Goal: Check status: Check status

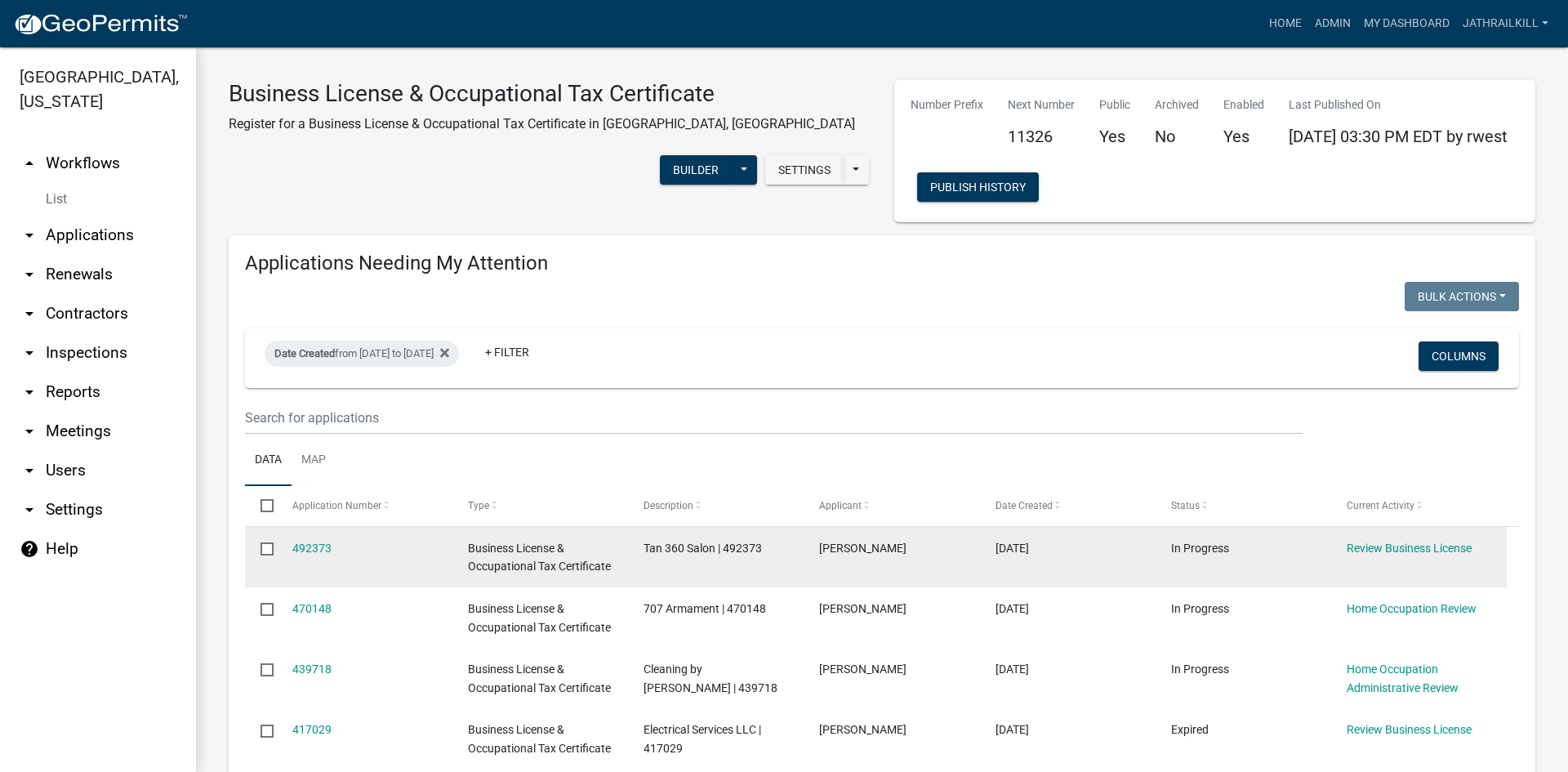
scroll to position [163, 0]
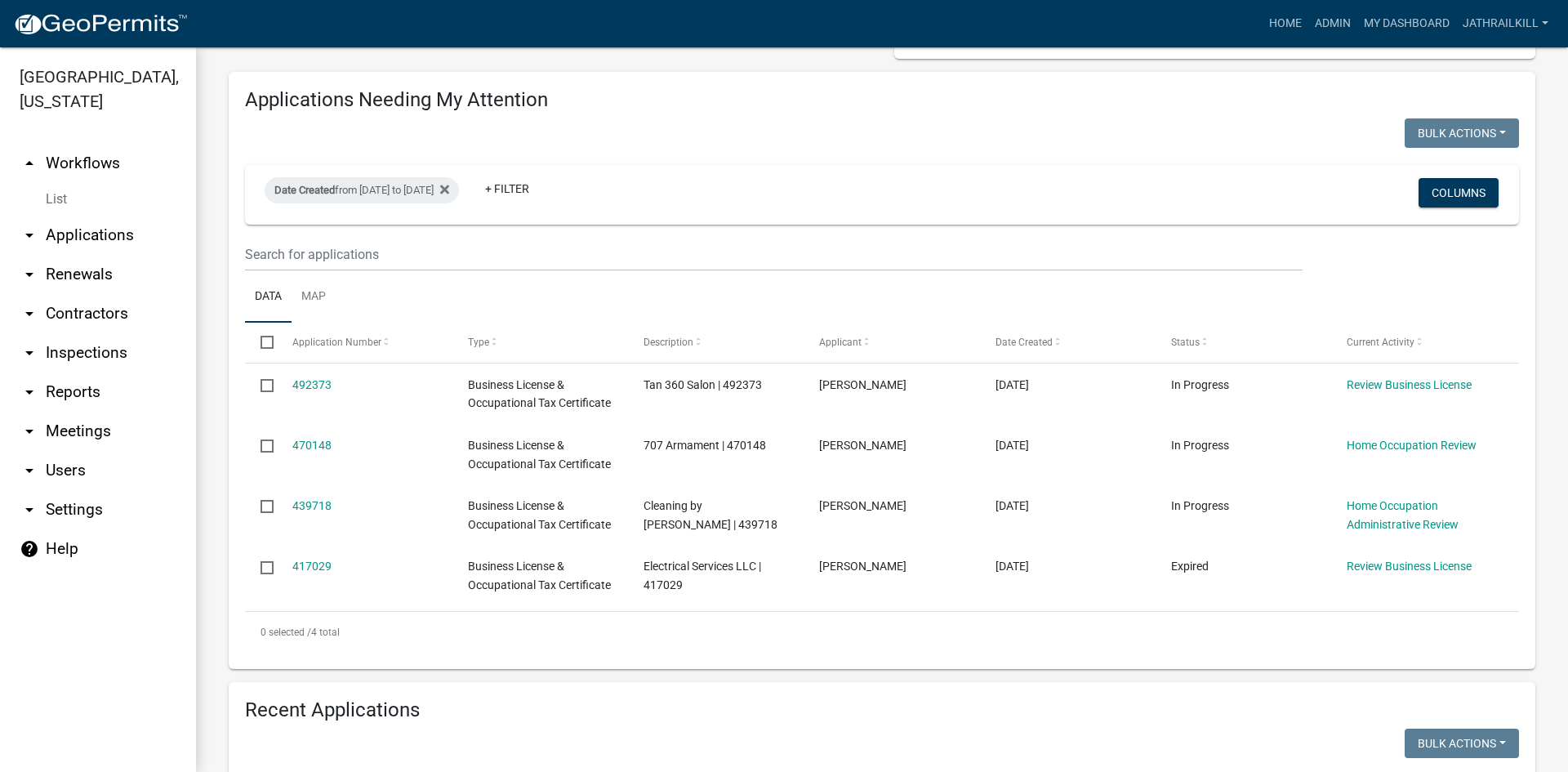
click at [91, 144] on link "arrow_drop_up Workflows" at bounding box center [98, 163] width 196 height 39
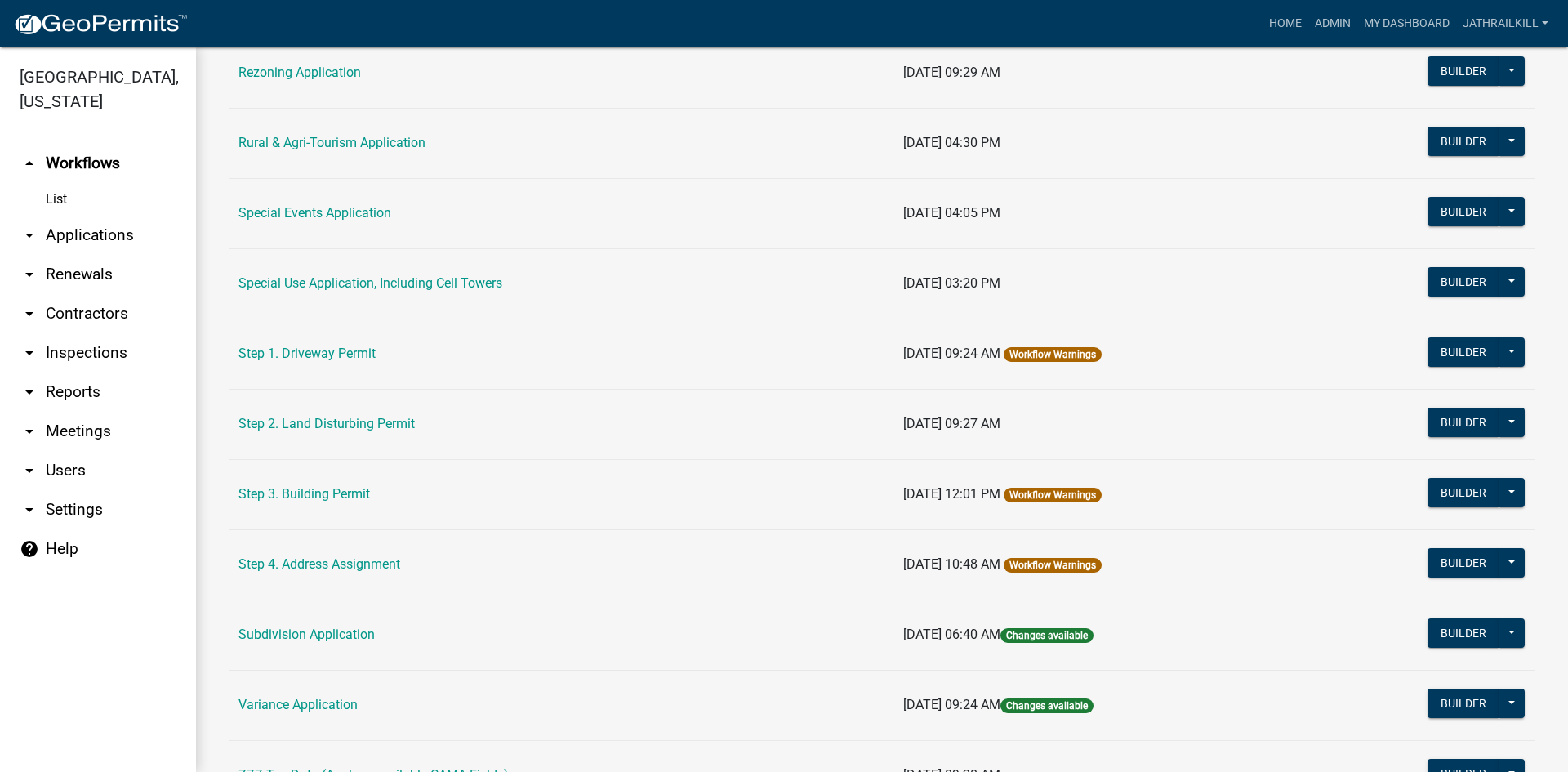
scroll to position [751, 0]
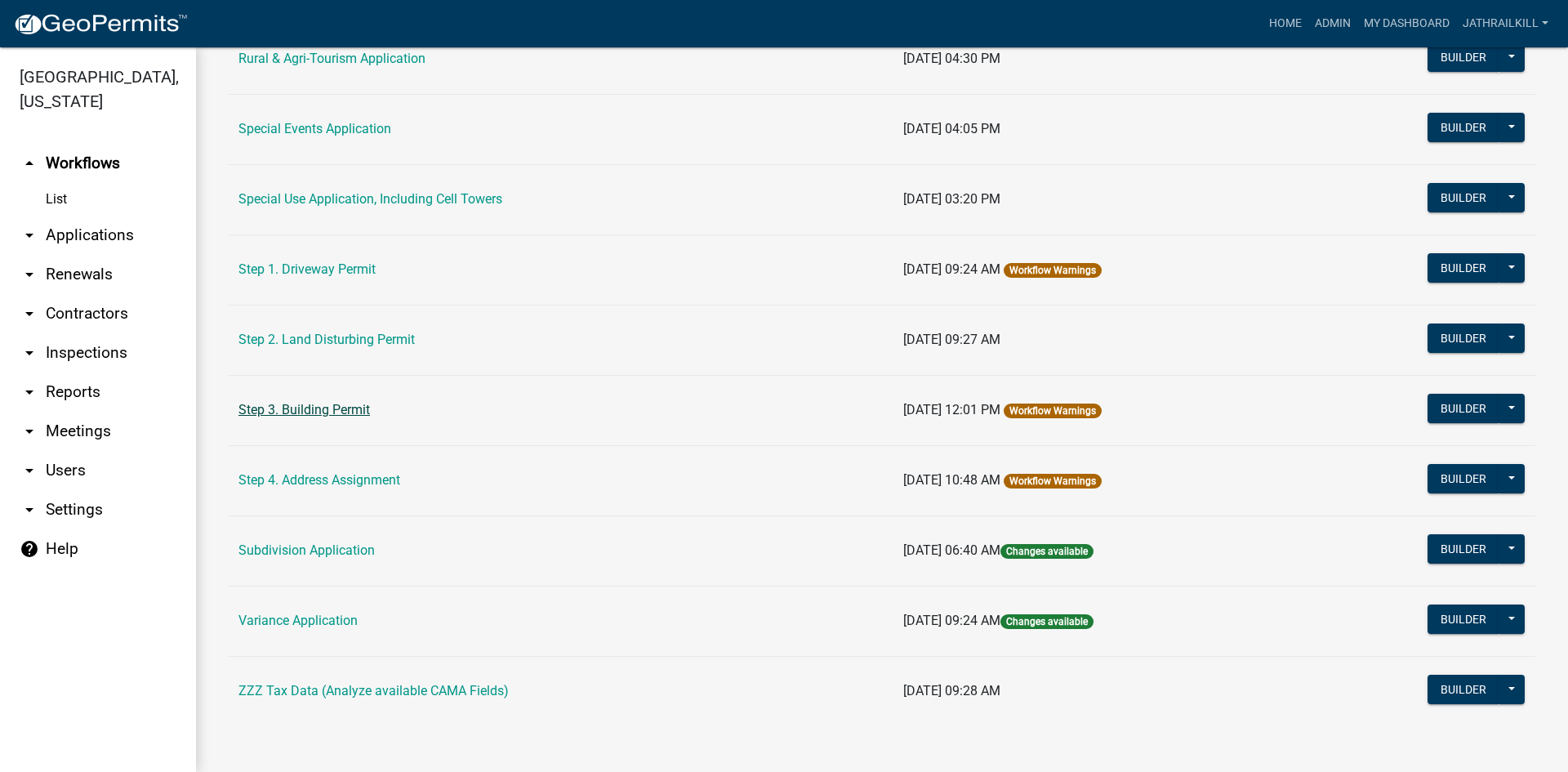
click at [355, 417] on link "Step 3. Building Permit" at bounding box center [305, 410] width 131 height 15
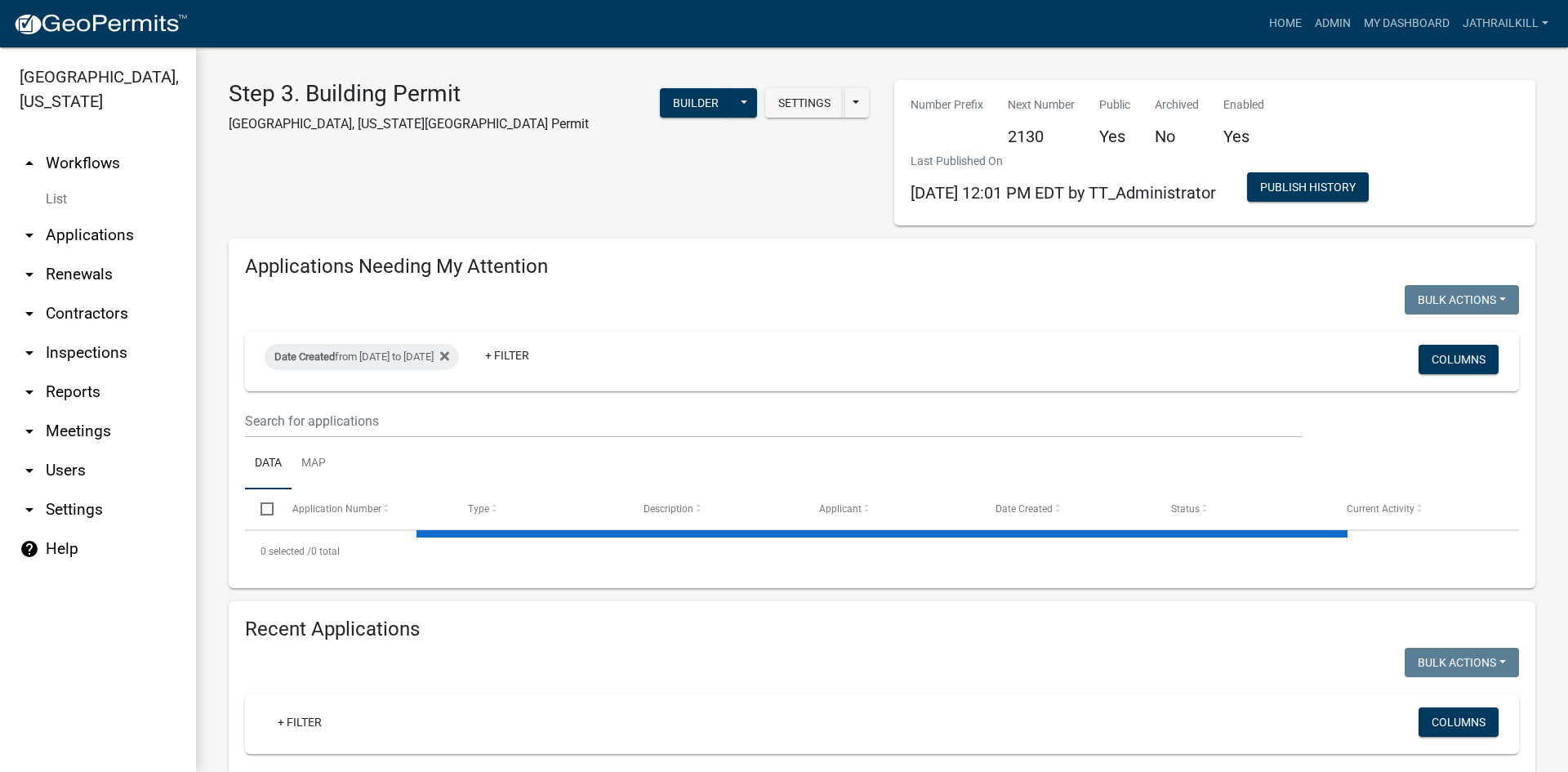
select select "2: 50"
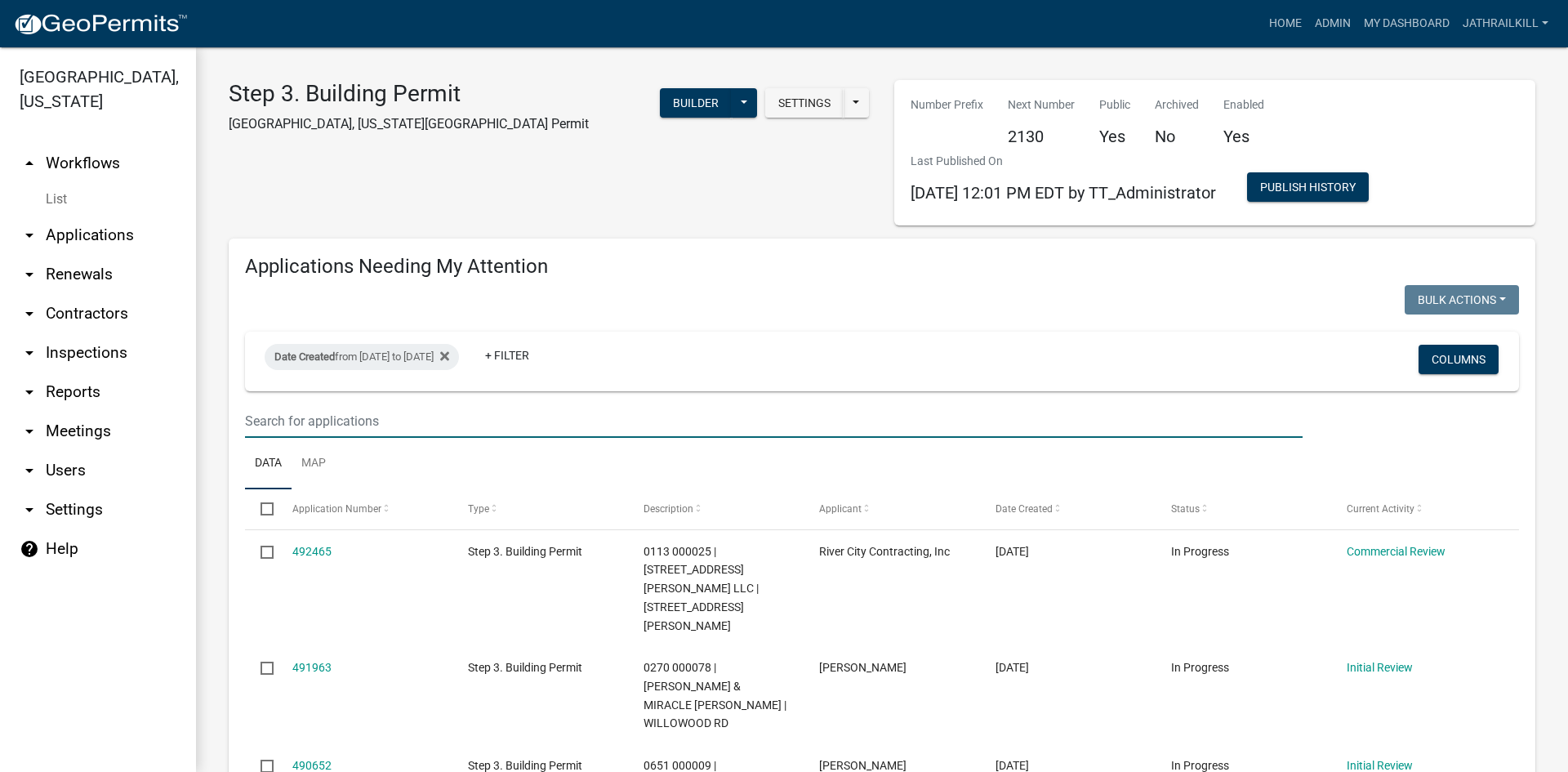
click at [416, 411] on input "text" at bounding box center [773, 421] width 1057 height 34
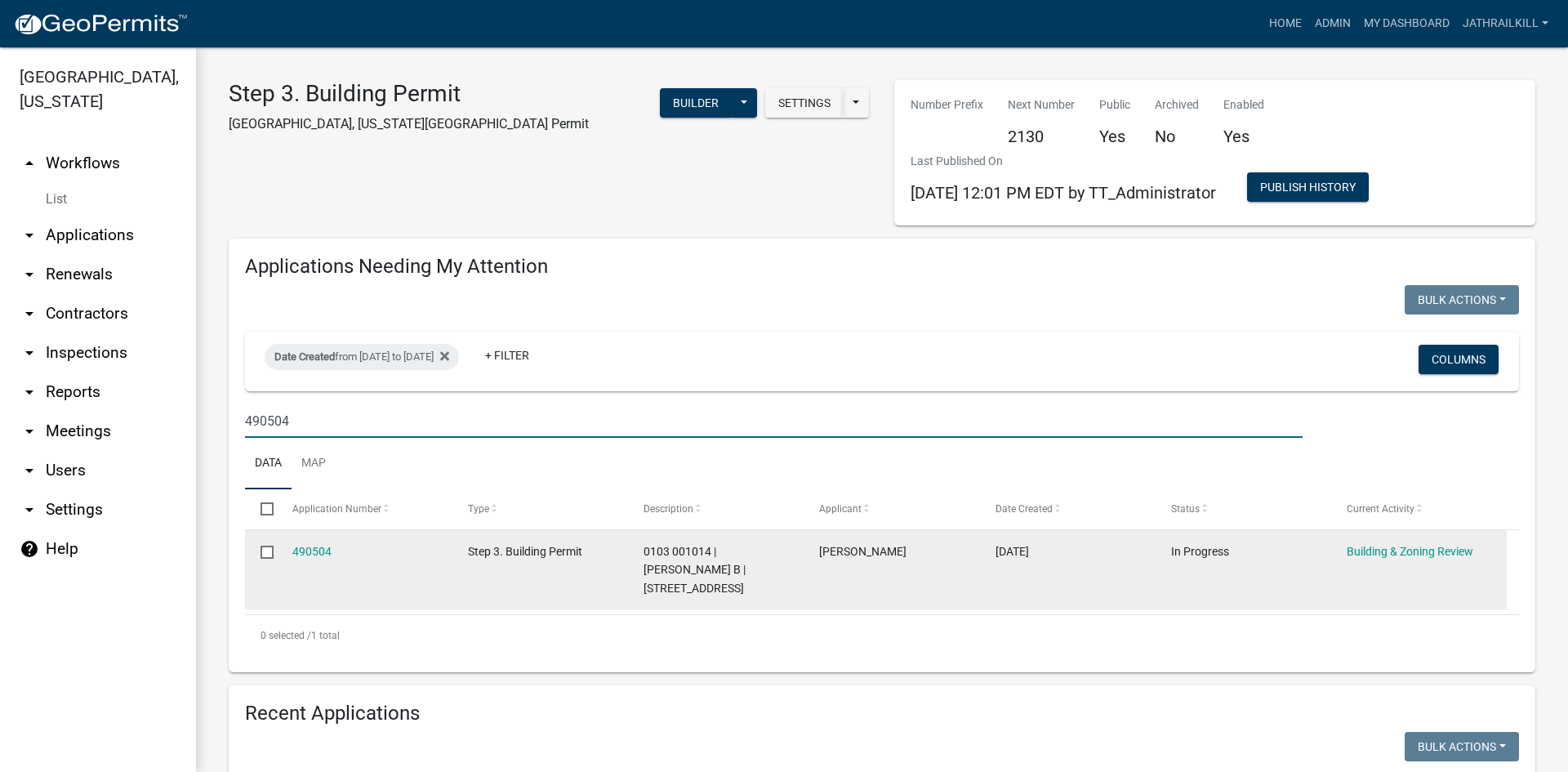
type input "490504"
click at [1423, 540] on datatable-body-cell "Building & Zoning Review" at bounding box center [1420, 569] width 176 height 79
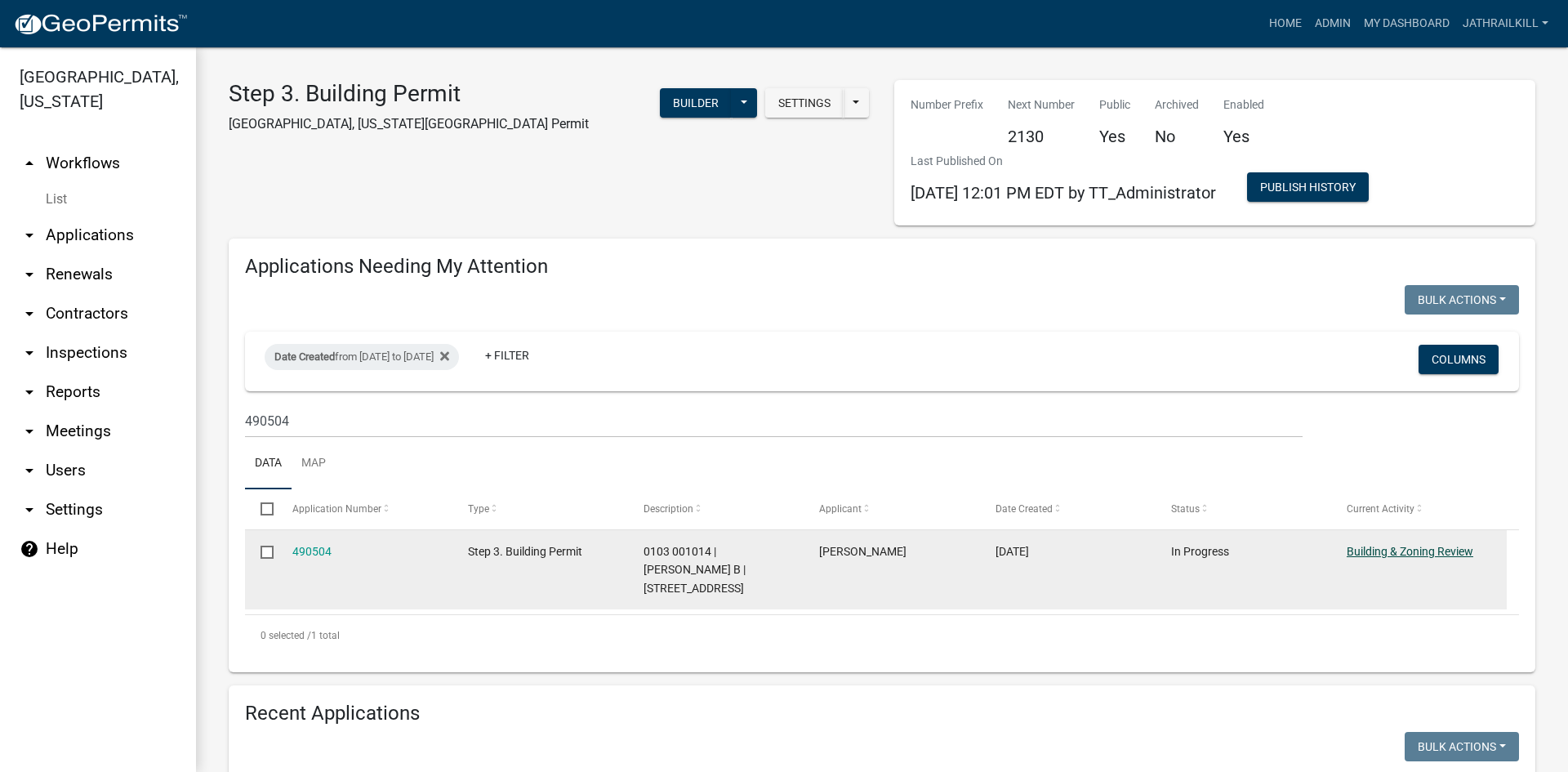
click at [1426, 549] on link "Building & Zoning Review" at bounding box center [1410, 552] width 127 height 13
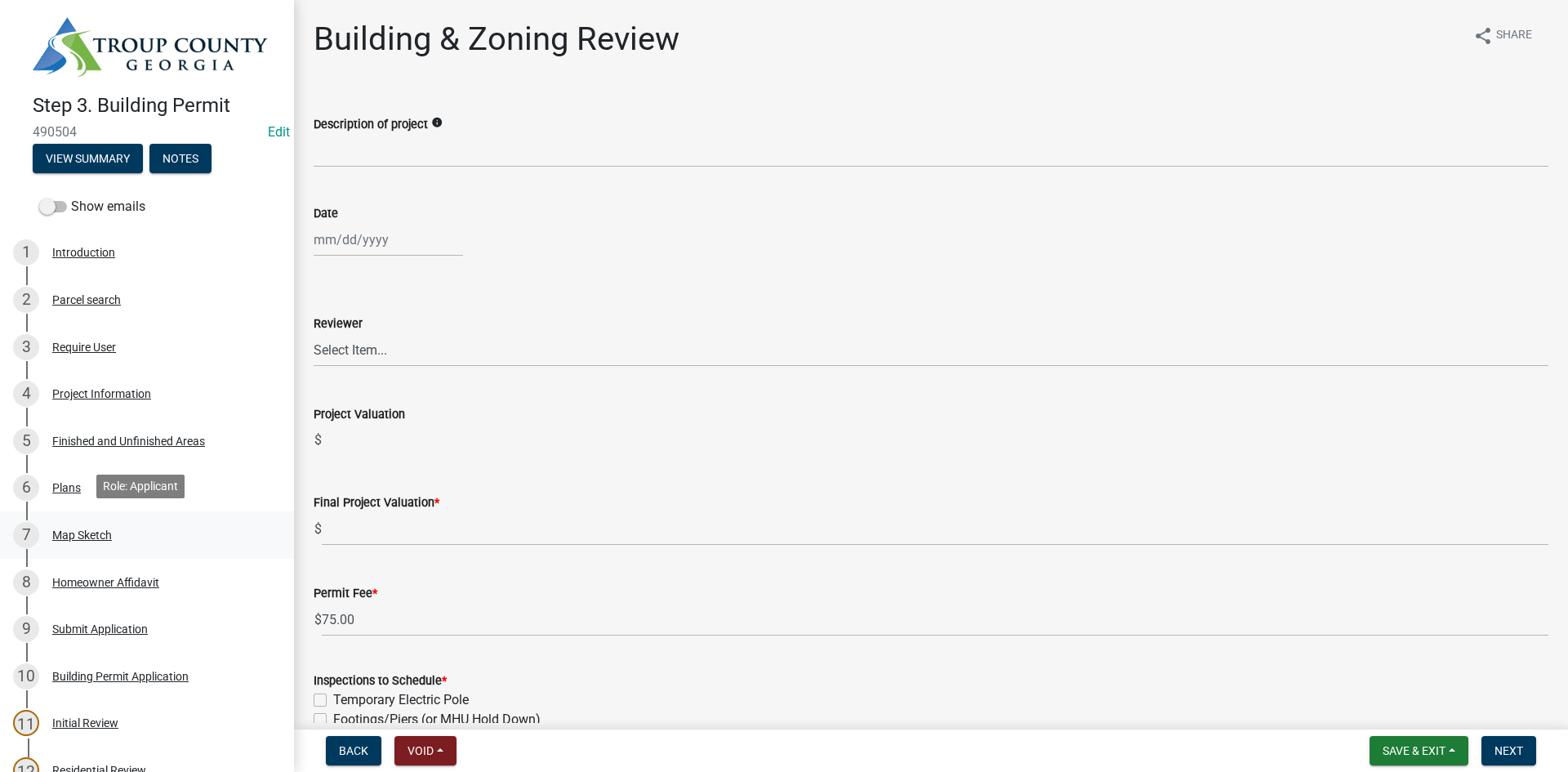
click at [155, 526] on div "7 Map Sketch" at bounding box center [140, 535] width 255 height 26
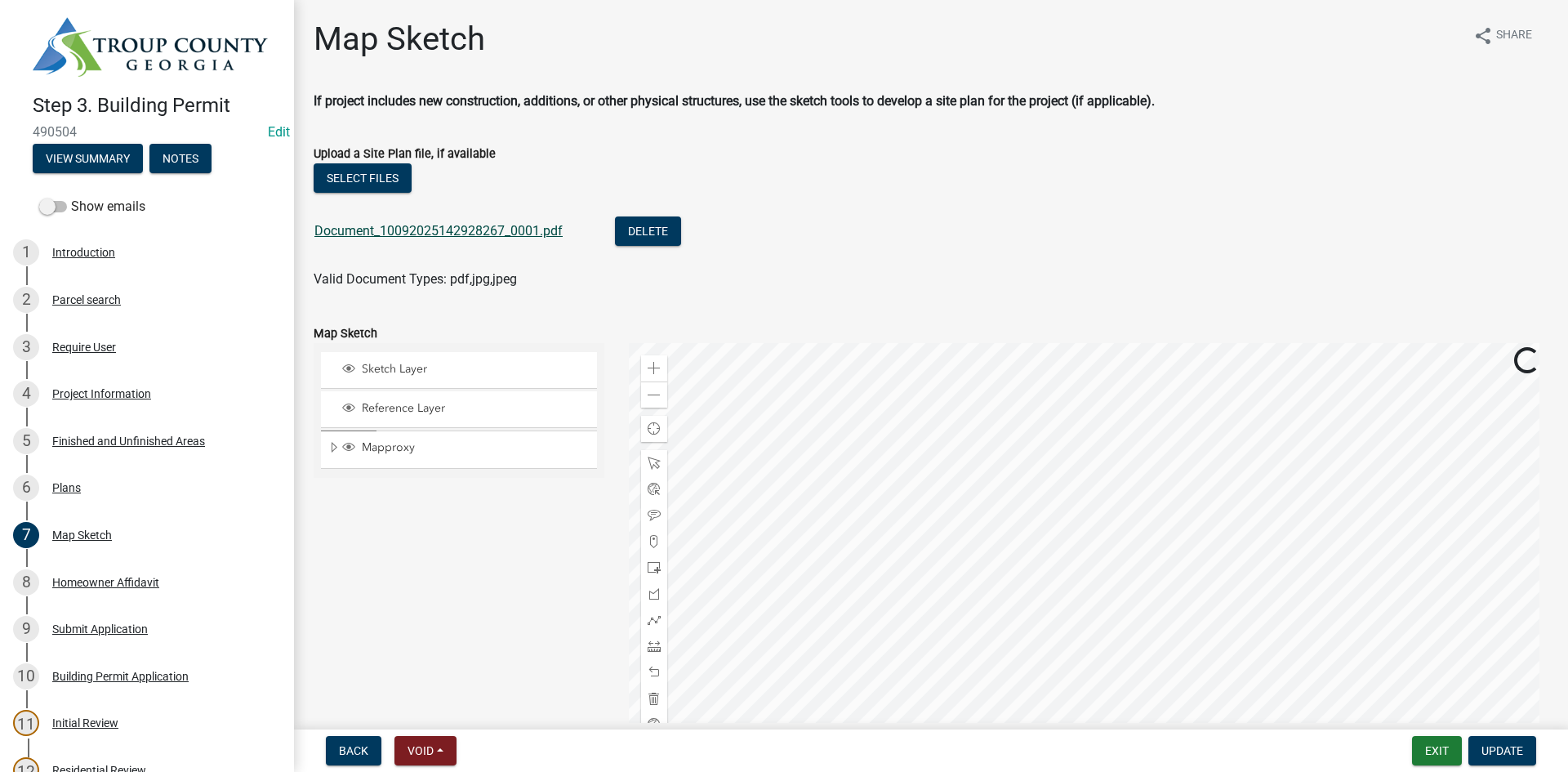
click at [458, 232] on link "Document_10092025142928267_0001.pdf" at bounding box center [439, 230] width 249 height 15
